Goal: Task Accomplishment & Management: Complete application form

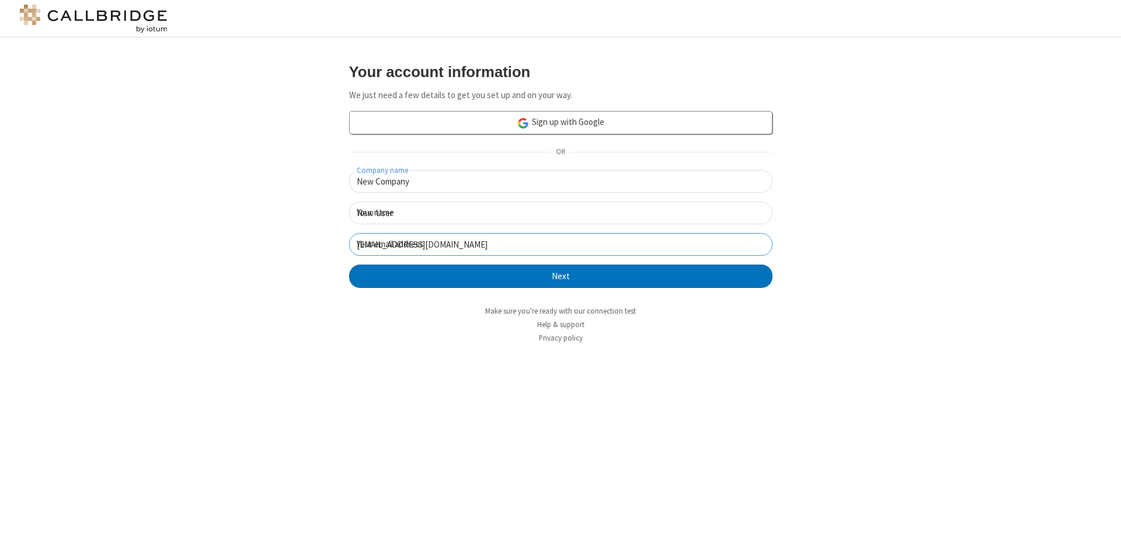
click button "Next" at bounding box center [560, 275] width 423 height 23
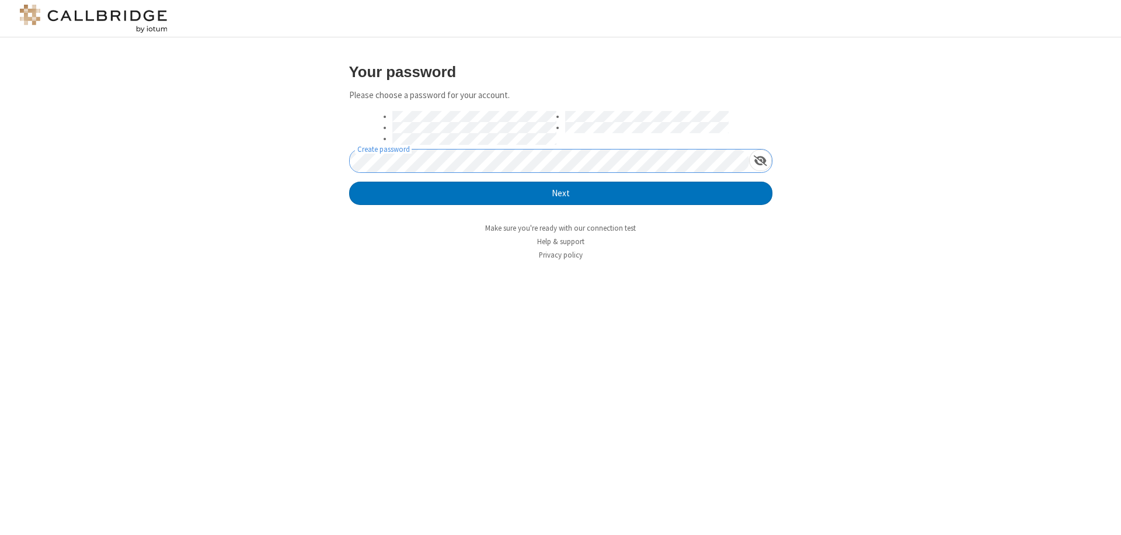
click button "Next" at bounding box center [560, 193] width 423 height 23
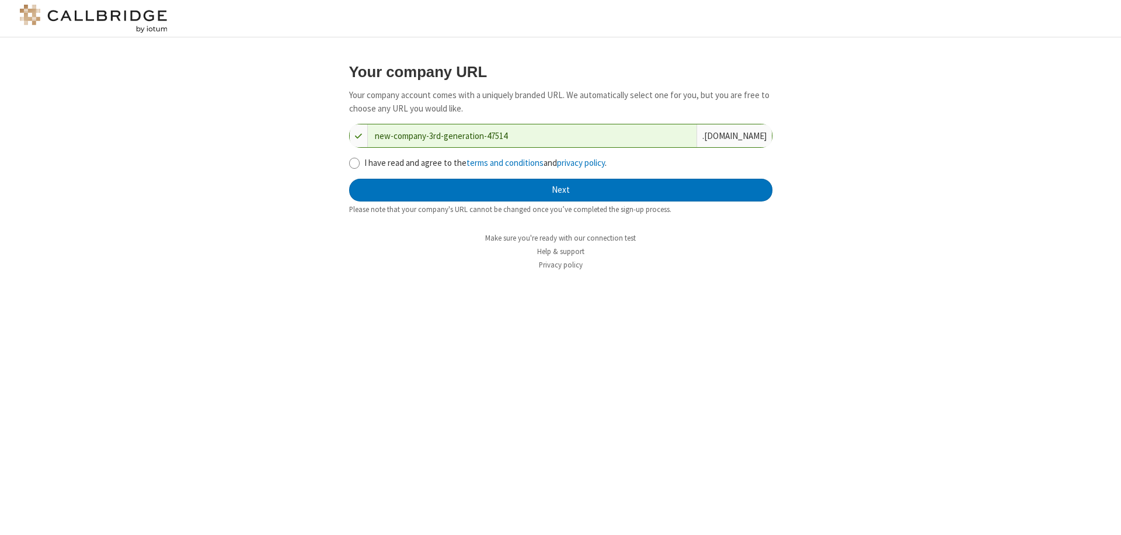
click at [354, 162] on input "I have read and agree to the terms and conditions and privacy policy ." at bounding box center [354, 163] width 11 height 12
checkbox input "true"
click at [561, 190] on button "Next" at bounding box center [560, 190] width 423 height 23
